Goal: Task Accomplishment & Management: Manage account settings

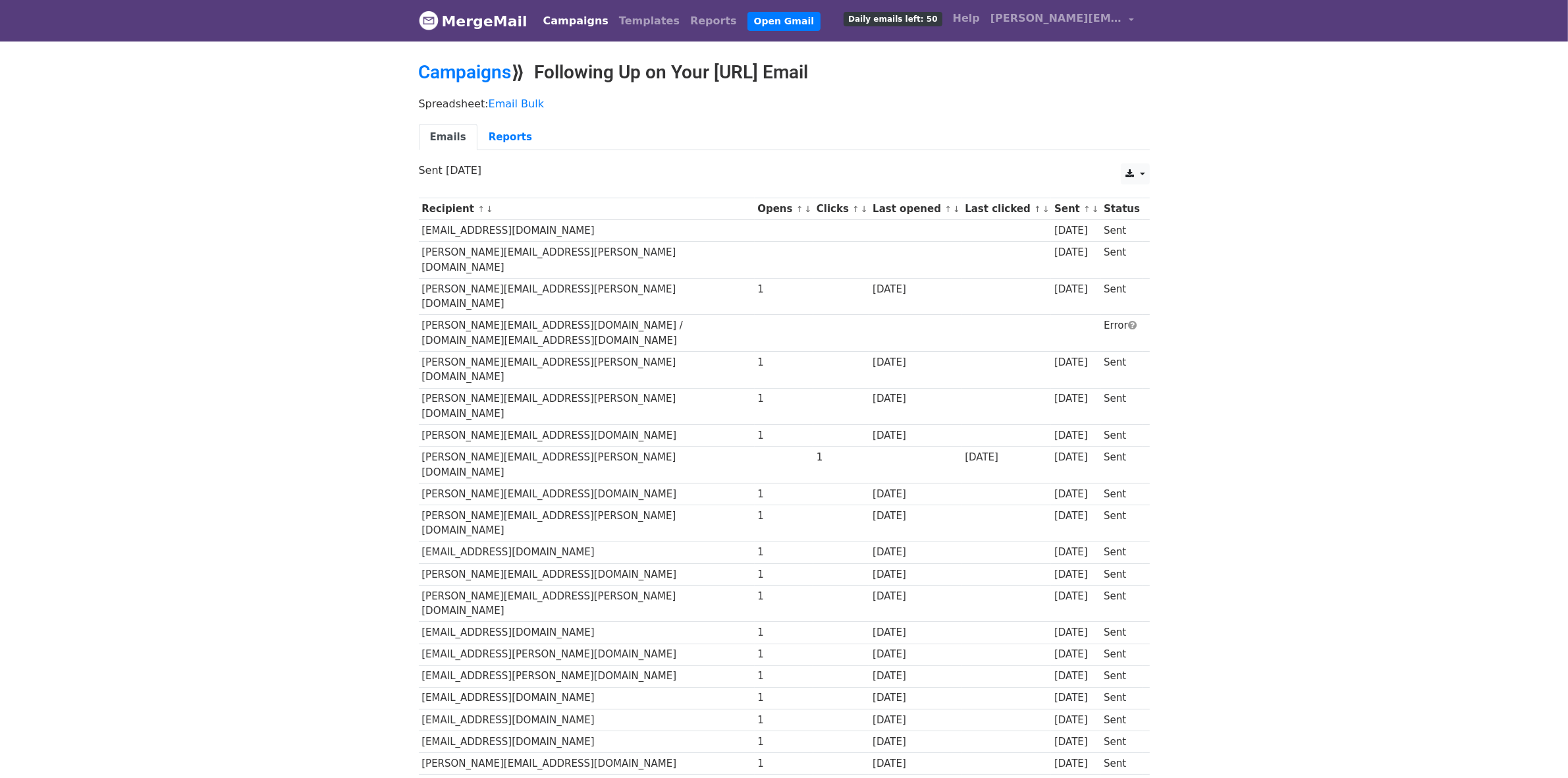
click at [451, 142] on link "Emails" at bounding box center [448, 137] width 59 height 27
click at [552, 26] on link "Campaigns" at bounding box center [576, 20] width 76 height 26
click at [566, 27] on link "Campaigns" at bounding box center [576, 20] width 76 height 26
